Goal: Task Accomplishment & Management: Use online tool/utility

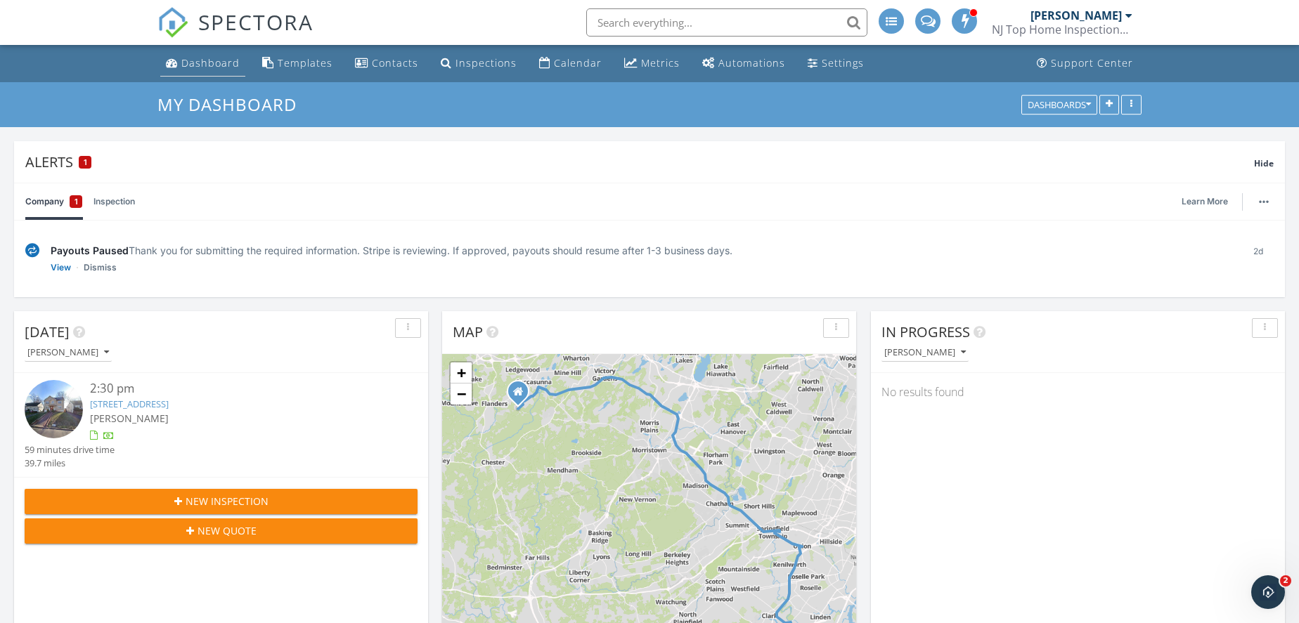
click at [220, 65] on div "Dashboard" at bounding box center [210, 62] width 58 height 13
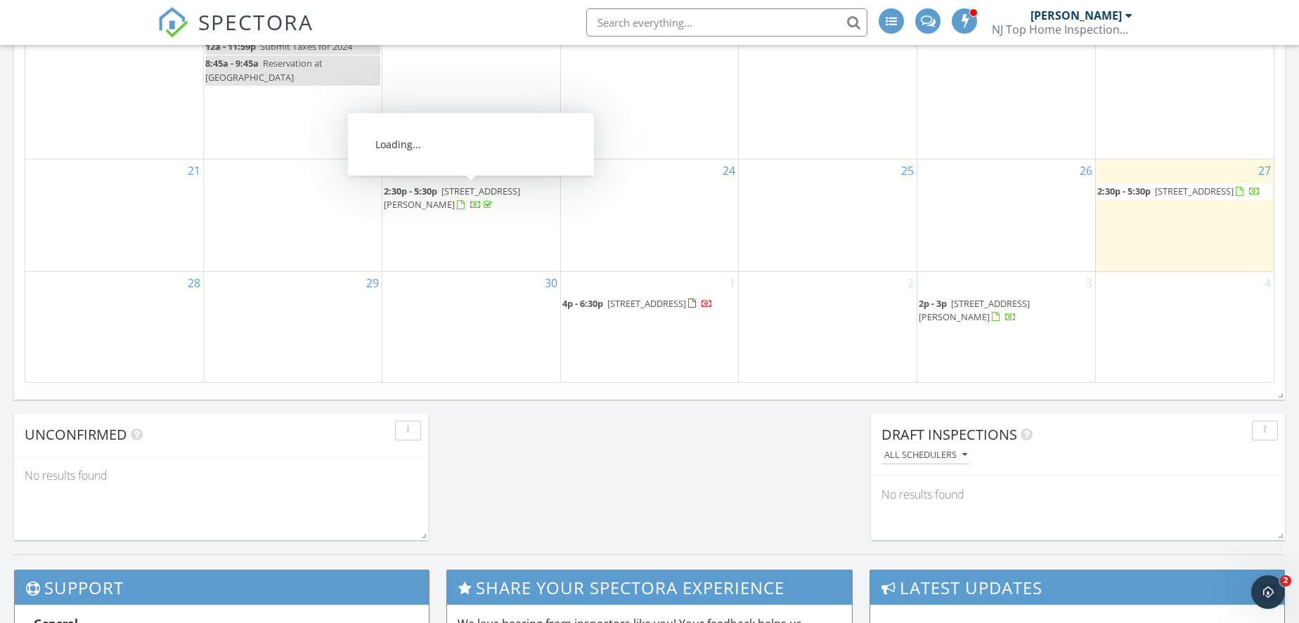
scroll to position [916, 0]
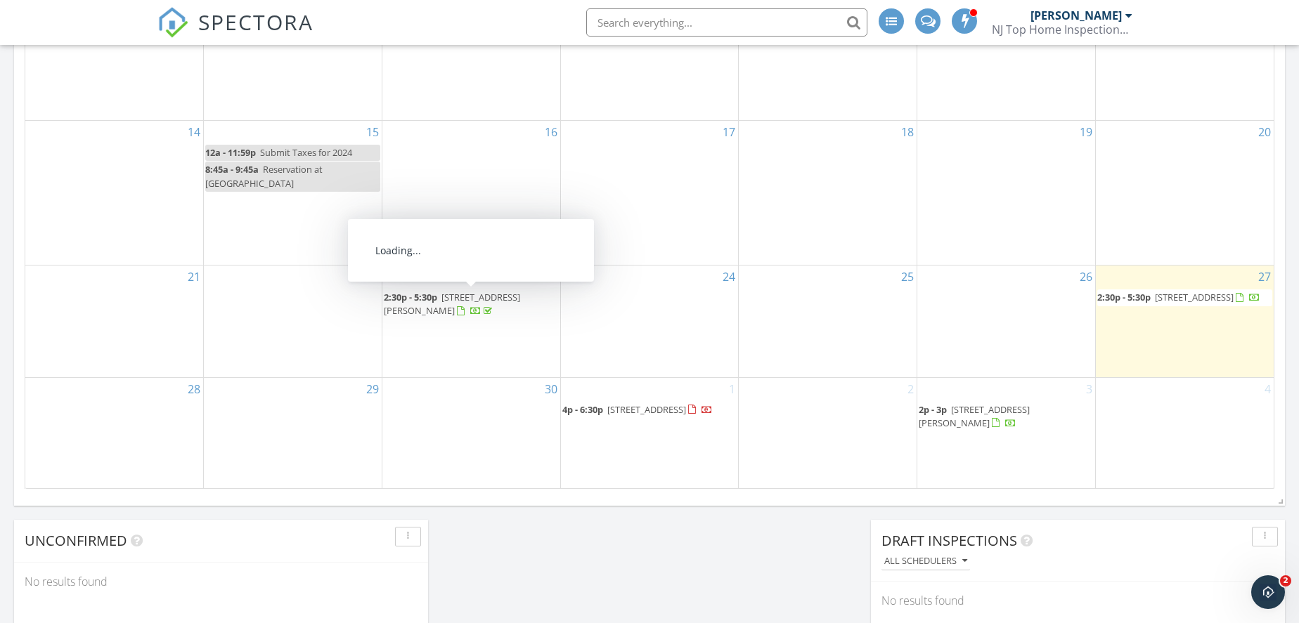
click at [483, 295] on span "5 Beech Dr, Morris Plains 07950" at bounding box center [452, 304] width 136 height 26
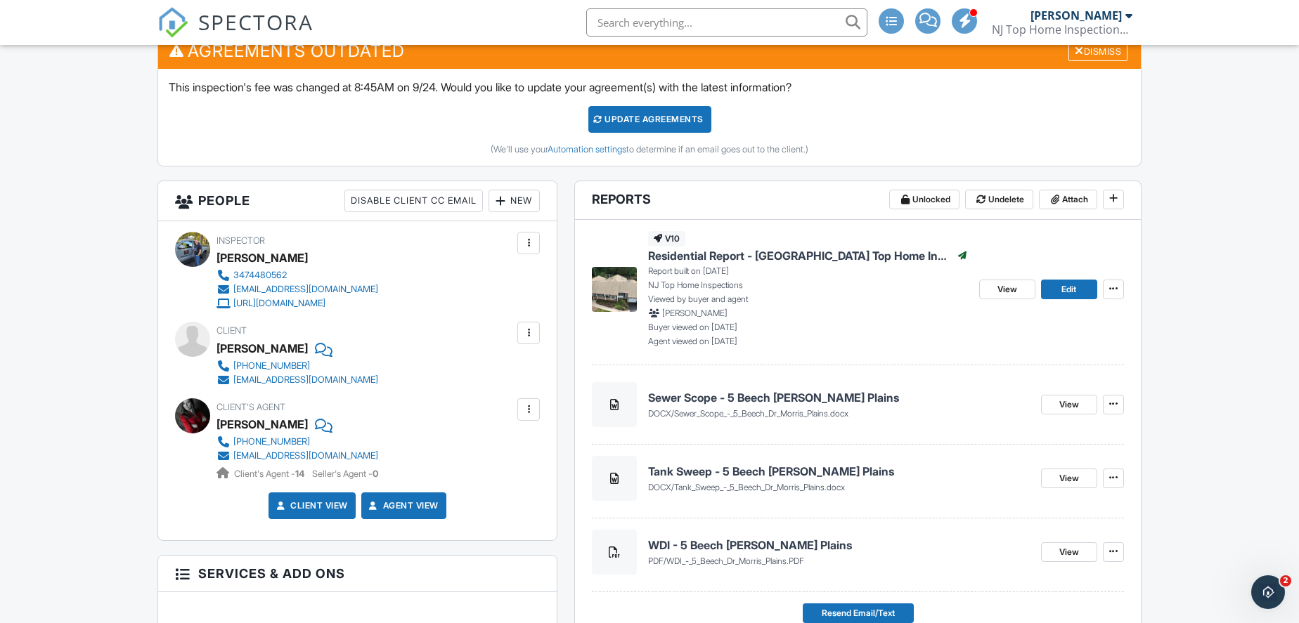
scroll to position [383, 0]
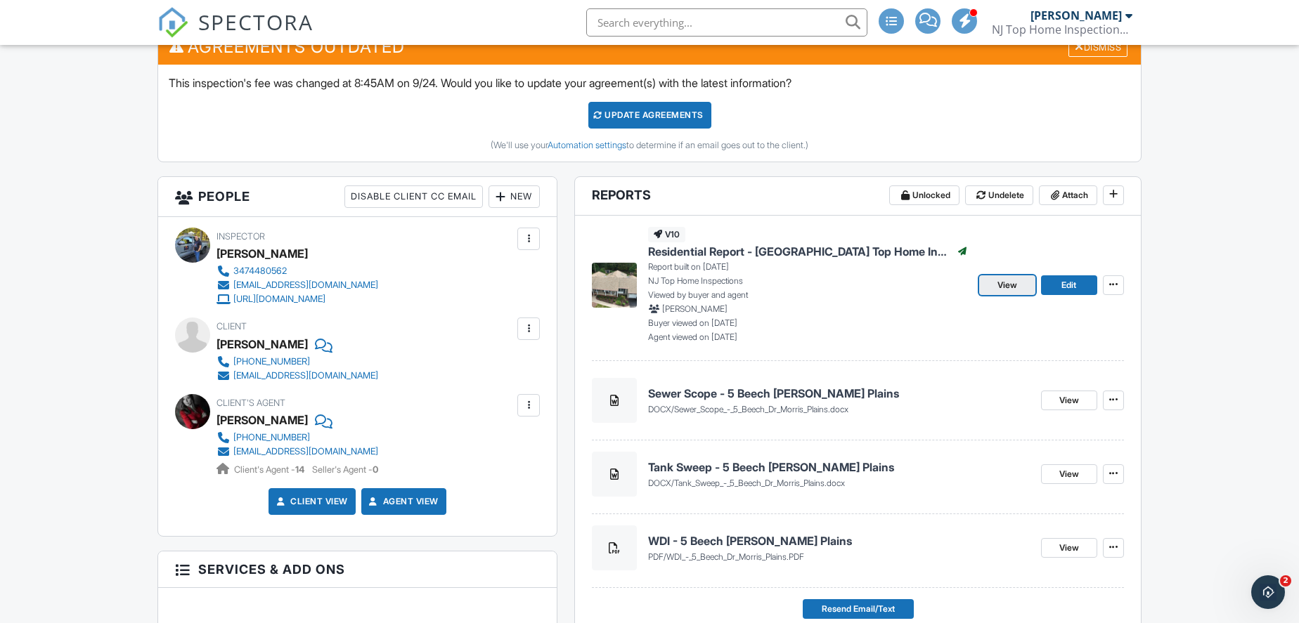
click at [1012, 285] on span "View" at bounding box center [1007, 285] width 20 height 14
